Goal: Task Accomplishment & Management: Manage account settings

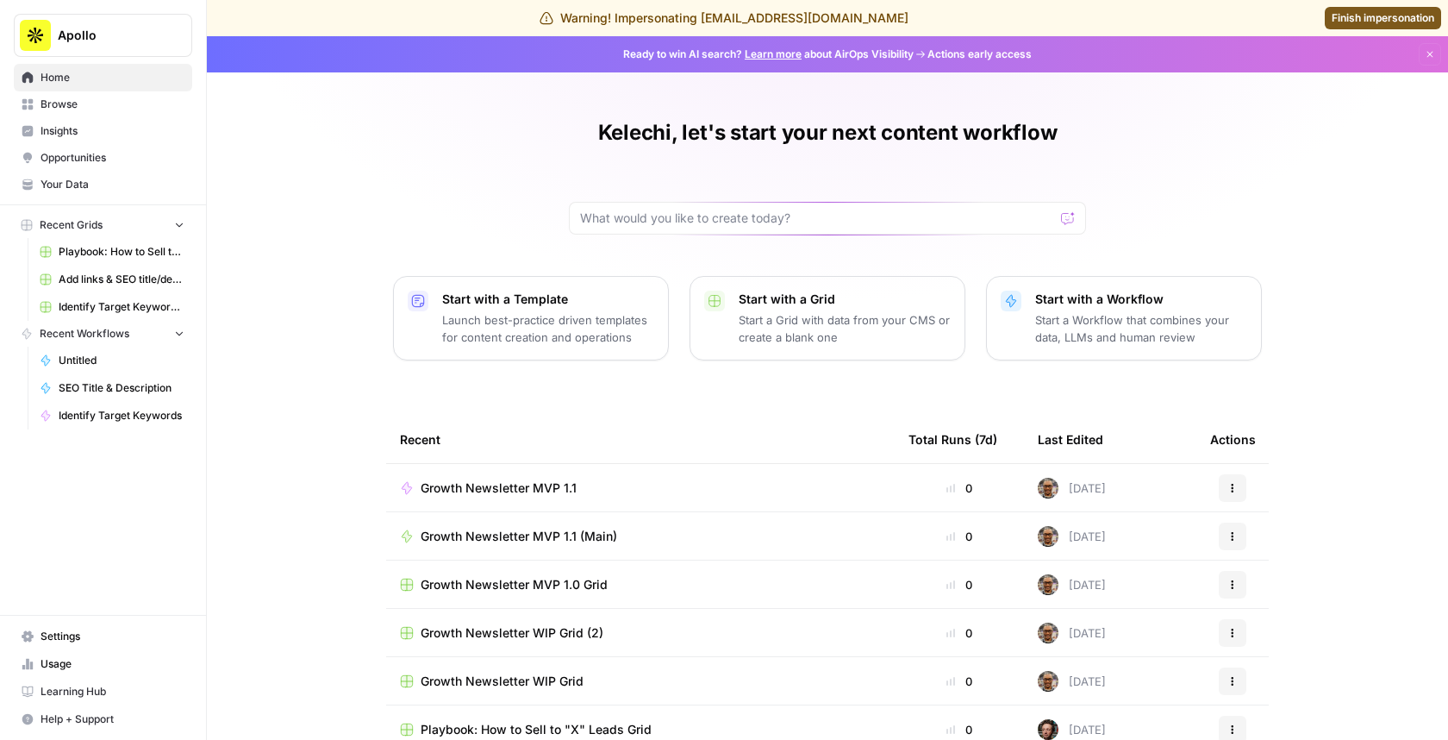
click at [90, 634] on span "Settings" at bounding box center [113, 636] width 144 height 16
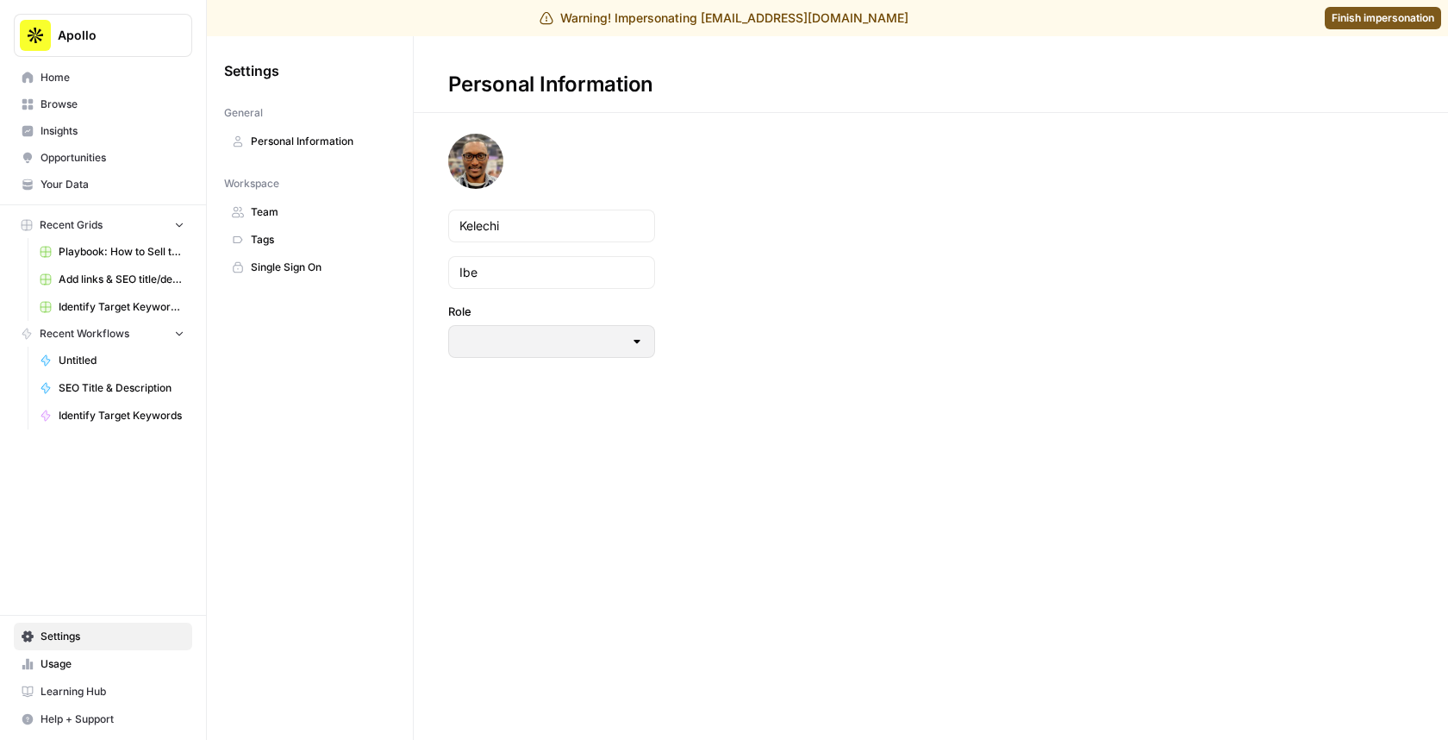
click at [356, 215] on span "Team" at bounding box center [319, 212] width 137 height 16
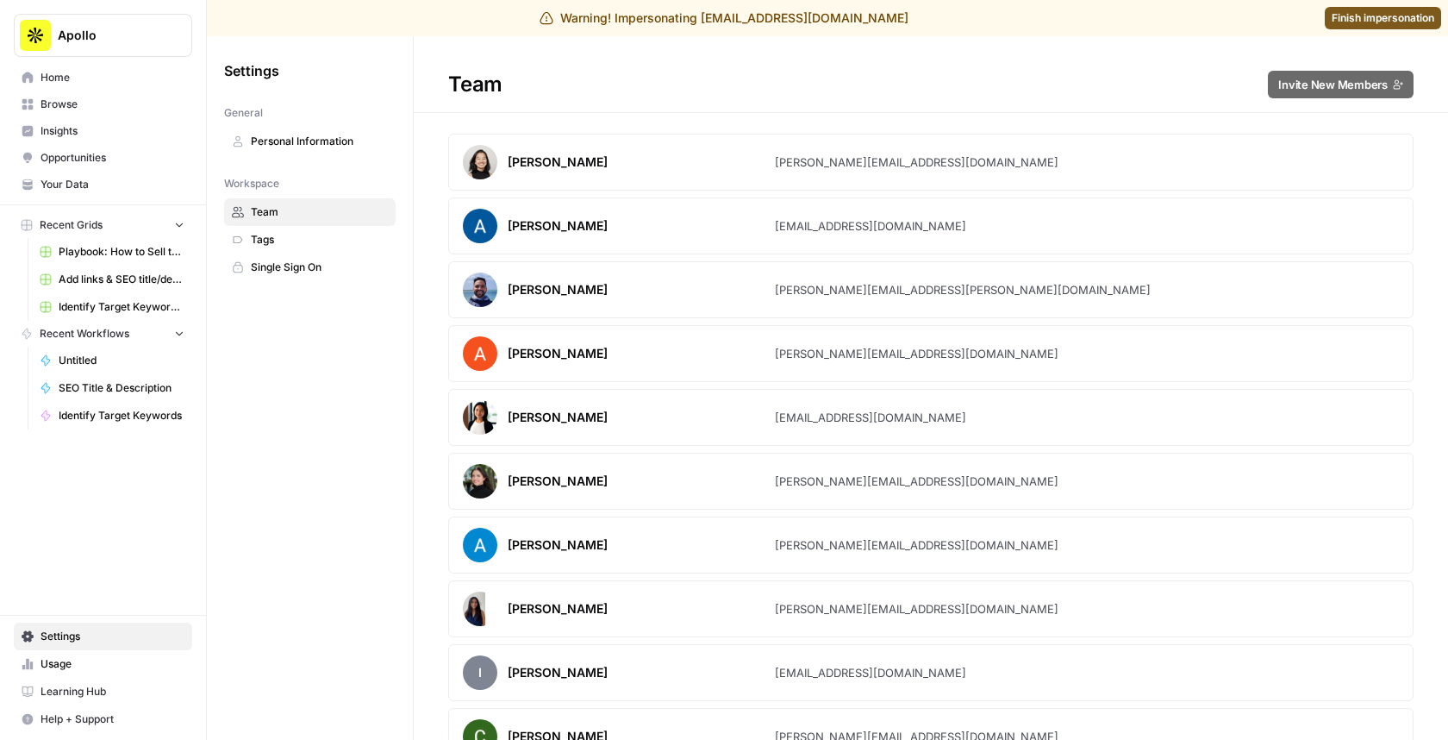
click at [1339, 107] on h1 "Team Invite New Members" at bounding box center [931, 74] width 1034 height 77
click at [1430, 15] on span "Finish impersonation" at bounding box center [1383, 18] width 103 height 16
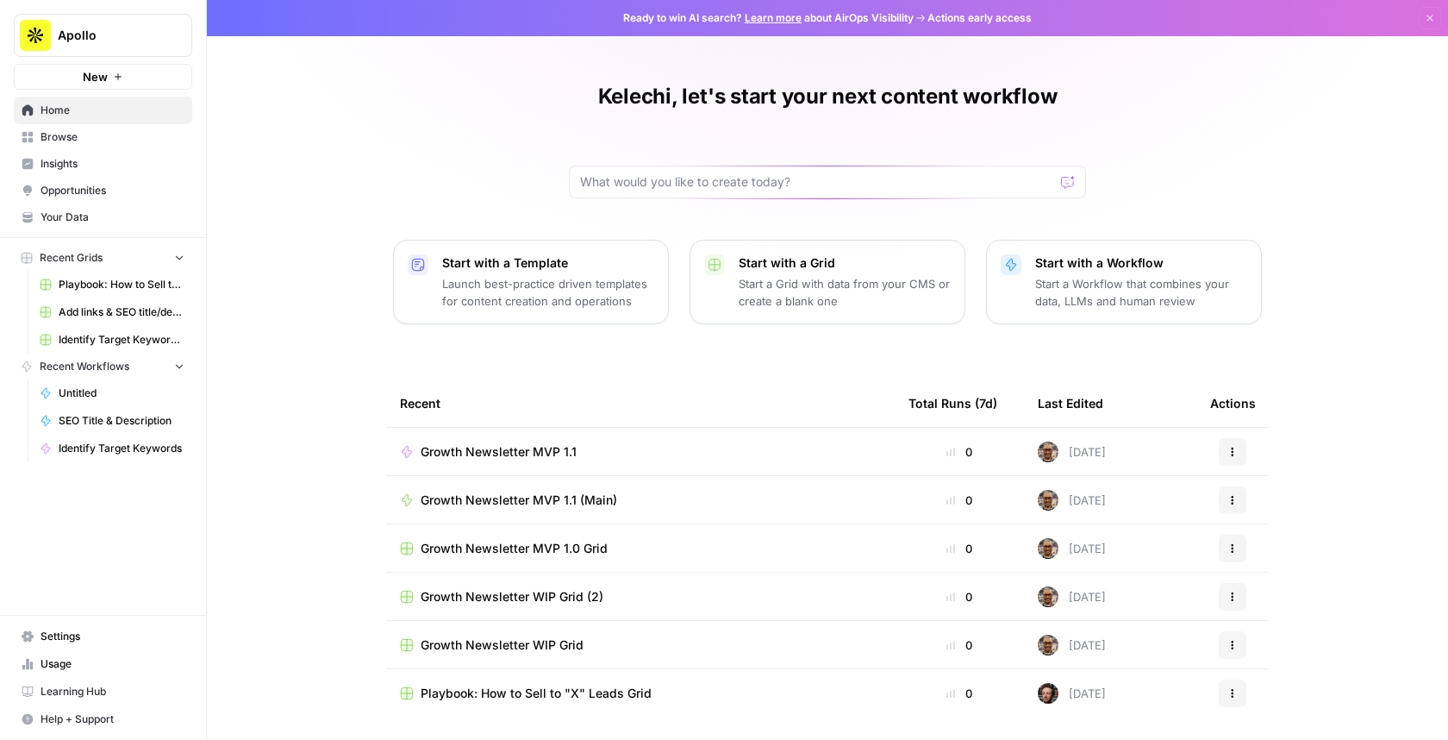
click at [120, 630] on span "Settings" at bounding box center [113, 636] width 144 height 16
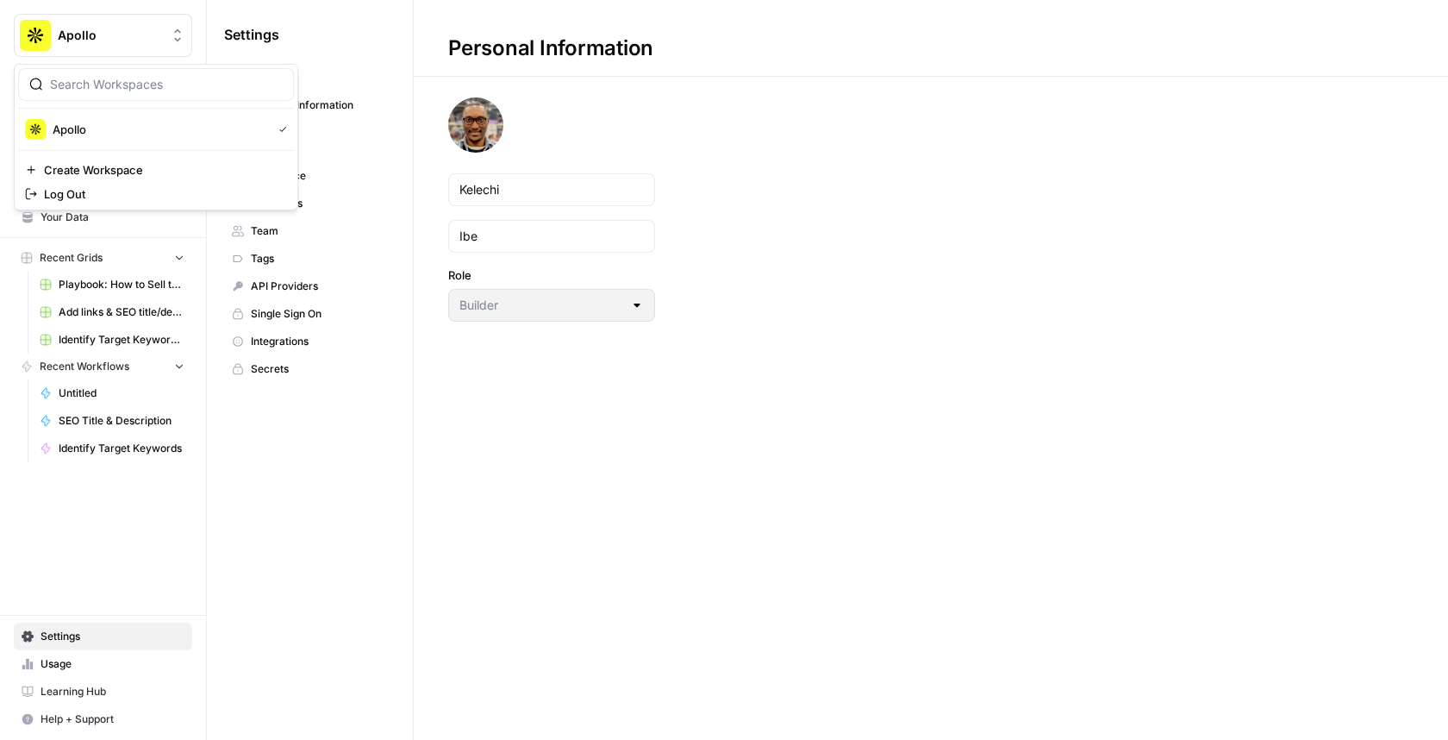
click at [109, 45] on button "Apollo" at bounding box center [103, 35] width 178 height 43
click at [243, 197] on div "Log Out" at bounding box center [156, 193] width 262 height 17
